Goal: Navigation & Orientation: Find specific page/section

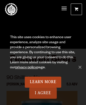
click at [43, 93] on link "I Agree" at bounding box center [43, 92] width 28 height 11
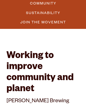
scroll to position [130, 0]
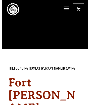
scroll to position [2268, 0]
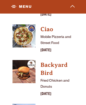
click at [24, 24] on img "View Ciao details (opens in a new window)" at bounding box center [24, 35] width 23 height 23
